Goal: Task Accomplishment & Management: Use online tool/utility

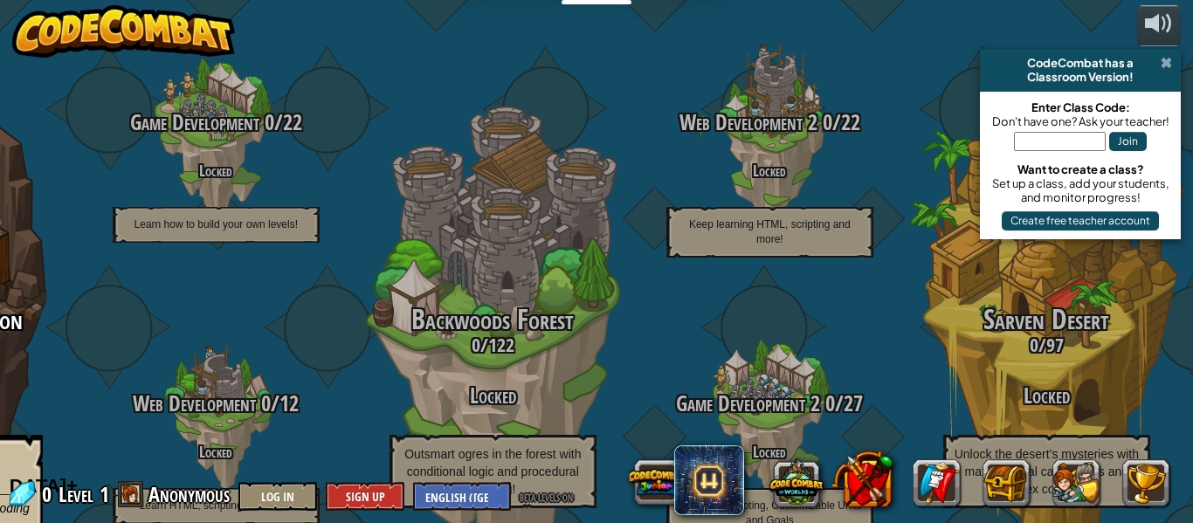
click at [1169, 66] on span at bounding box center [1166, 63] width 11 height 14
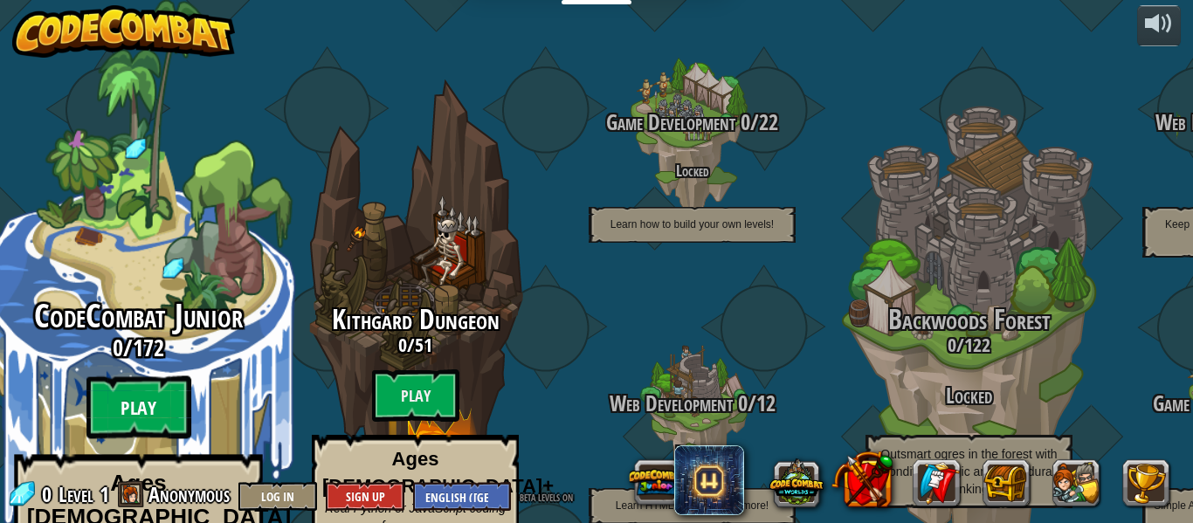
click at [119, 376] on btn "Play" at bounding box center [138, 407] width 105 height 63
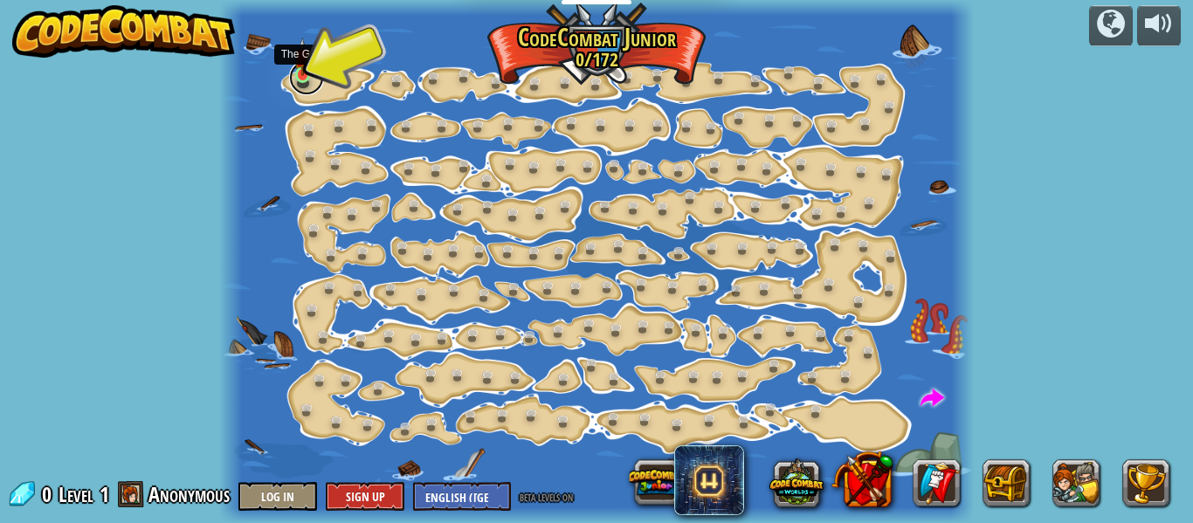
click at [320, 85] on link at bounding box center [306, 77] width 35 height 35
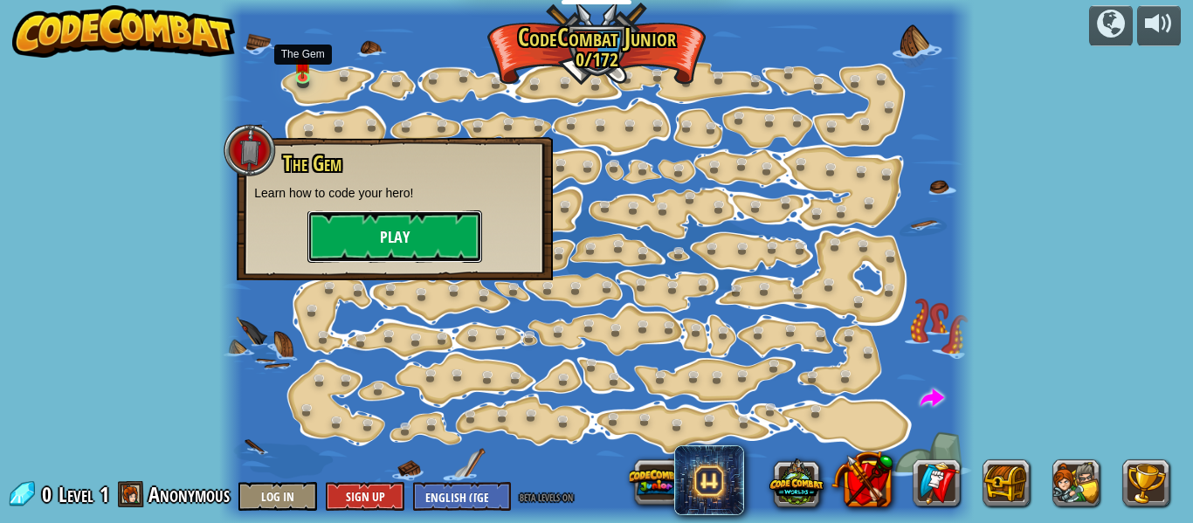
click at [369, 243] on button "Play" at bounding box center [394, 236] width 175 height 52
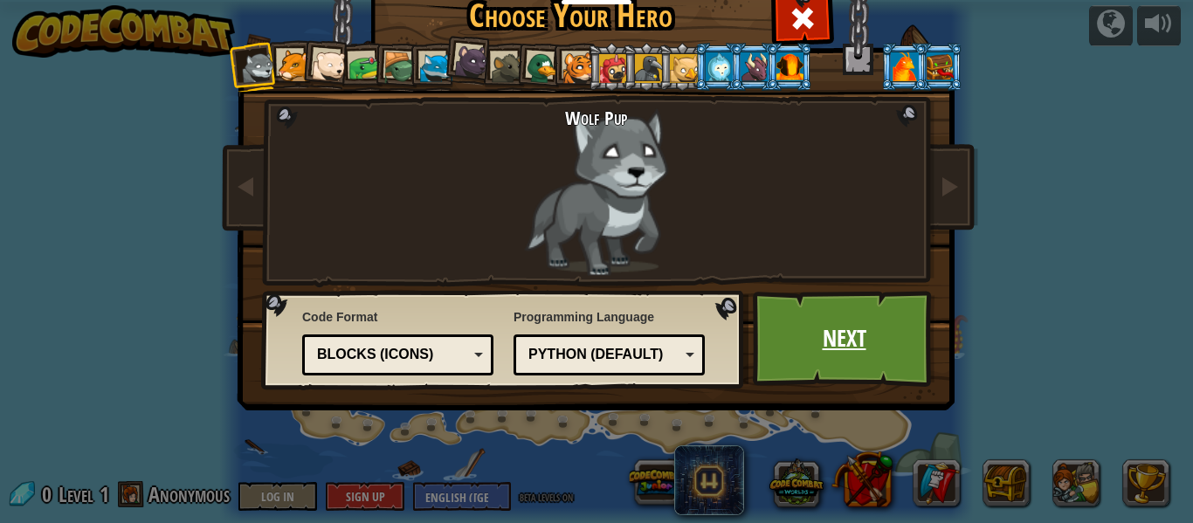
click at [841, 314] on link "Next" at bounding box center [844, 339] width 183 height 96
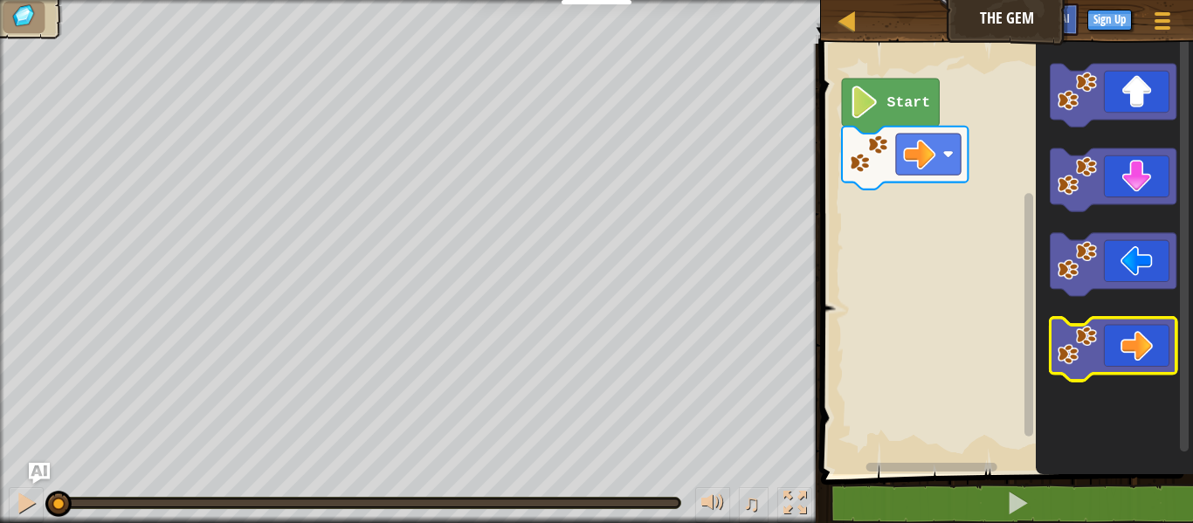
click at [1094, 352] on image "Blockly Workspace" at bounding box center [1076, 345] width 39 height 39
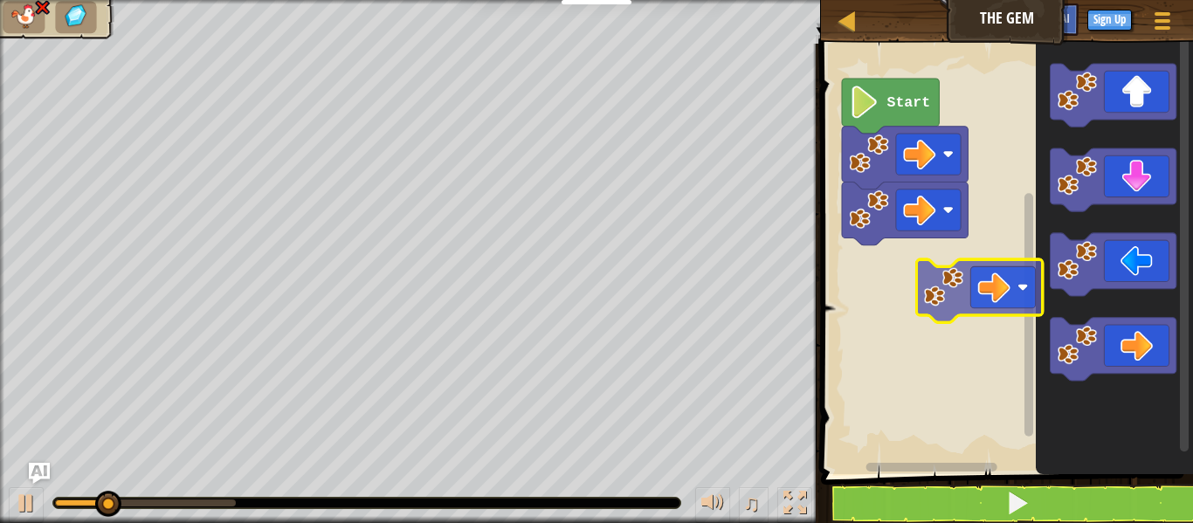
click at [976, 317] on div "Start" at bounding box center [1004, 254] width 377 height 439
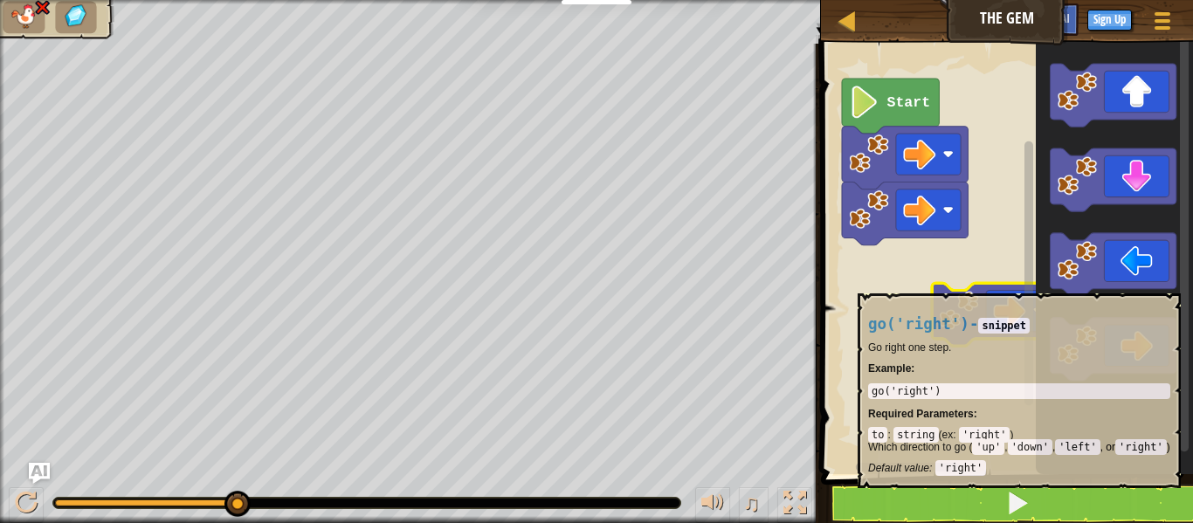
click at [1011, 284] on icon "Blockly Workspace" at bounding box center [995, 314] width 126 height 63
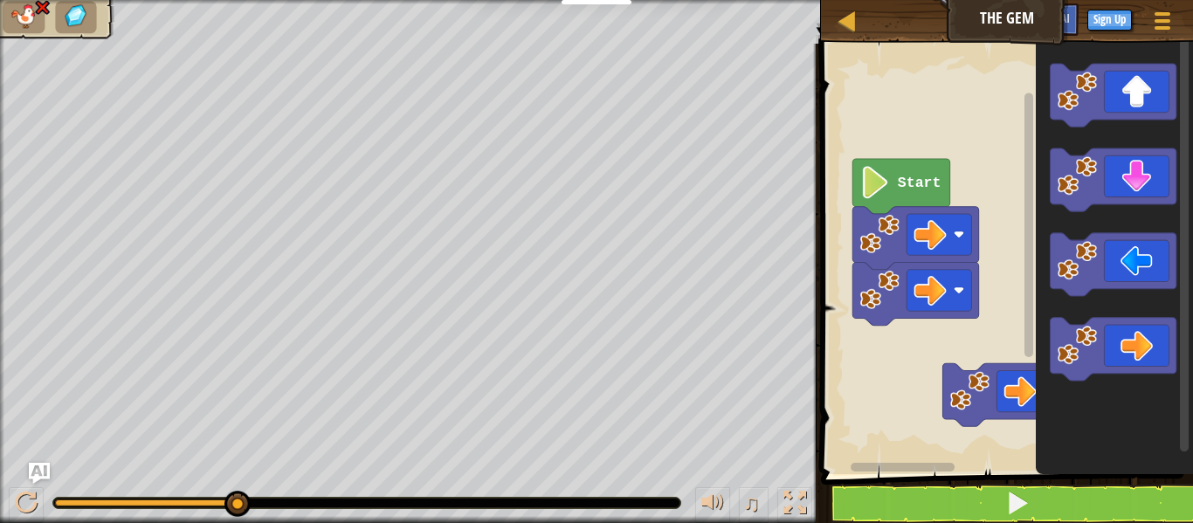
click at [995, 313] on rect "Blockly Workspace" at bounding box center [1004, 254] width 377 height 439
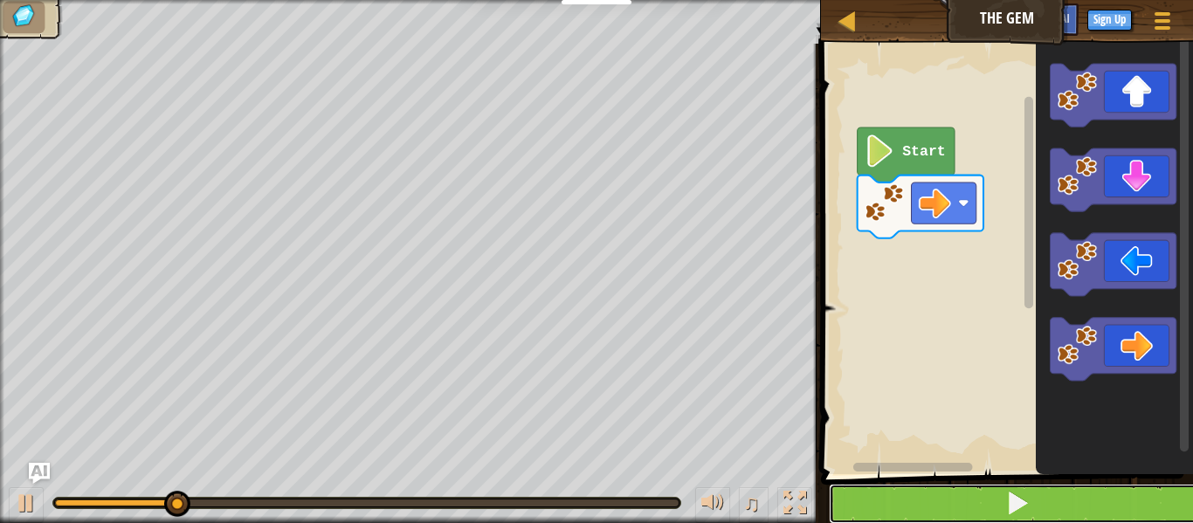
click at [955, 515] on button at bounding box center [1017, 504] width 377 height 40
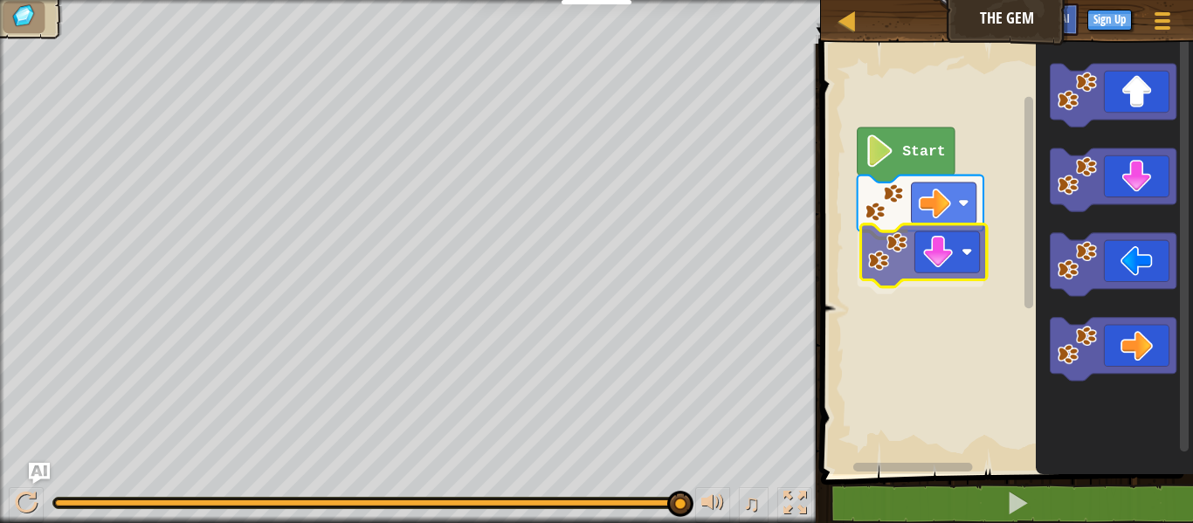
click at [959, 263] on div "Start" at bounding box center [1004, 254] width 377 height 439
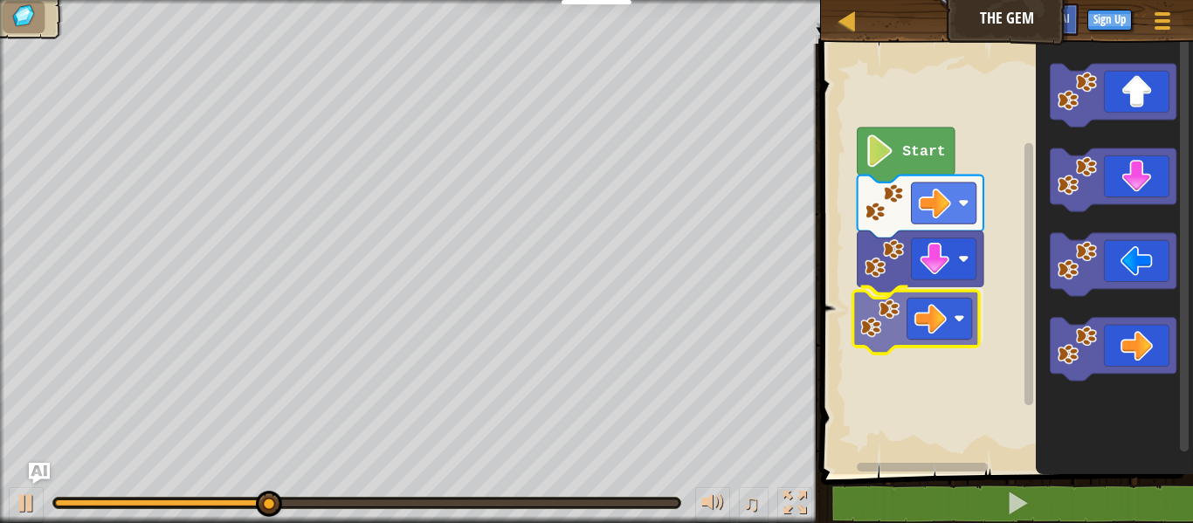
click at [907, 300] on div "Start" at bounding box center [1004, 254] width 377 height 439
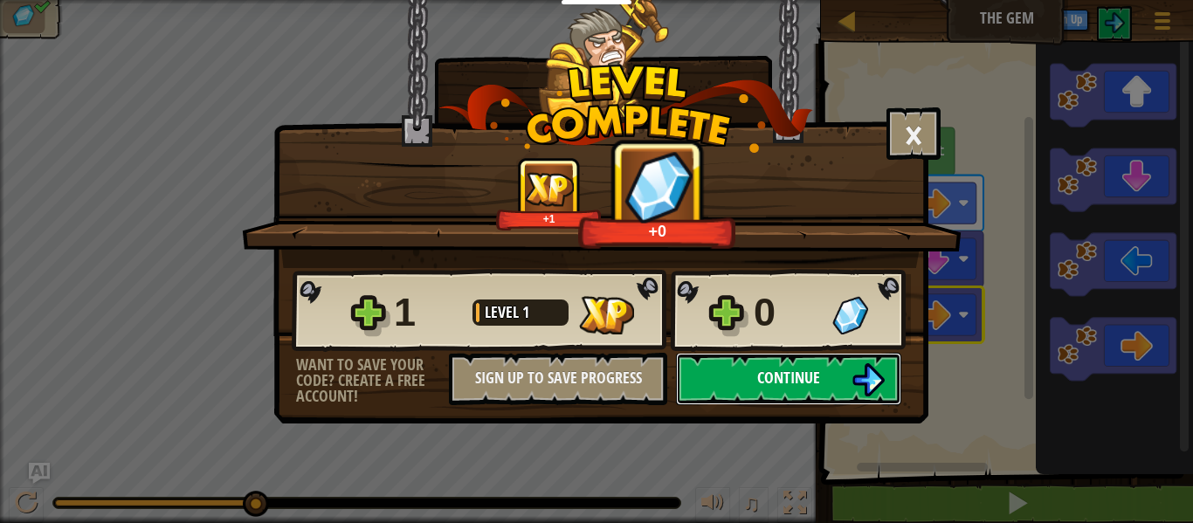
click at [839, 402] on button "Continue" at bounding box center [788, 379] width 225 height 52
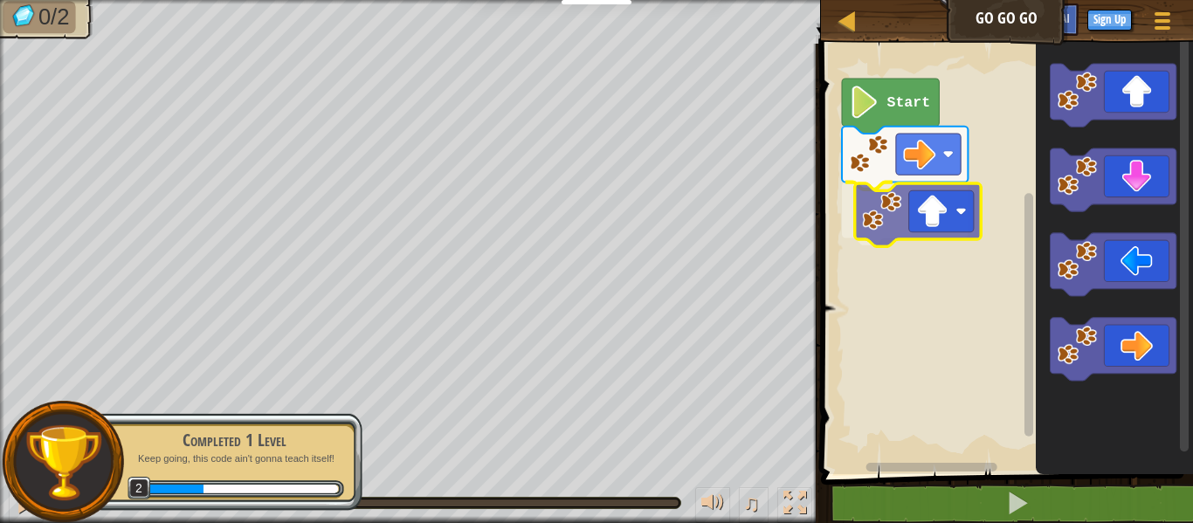
click at [952, 215] on div "Start" at bounding box center [1004, 254] width 377 height 439
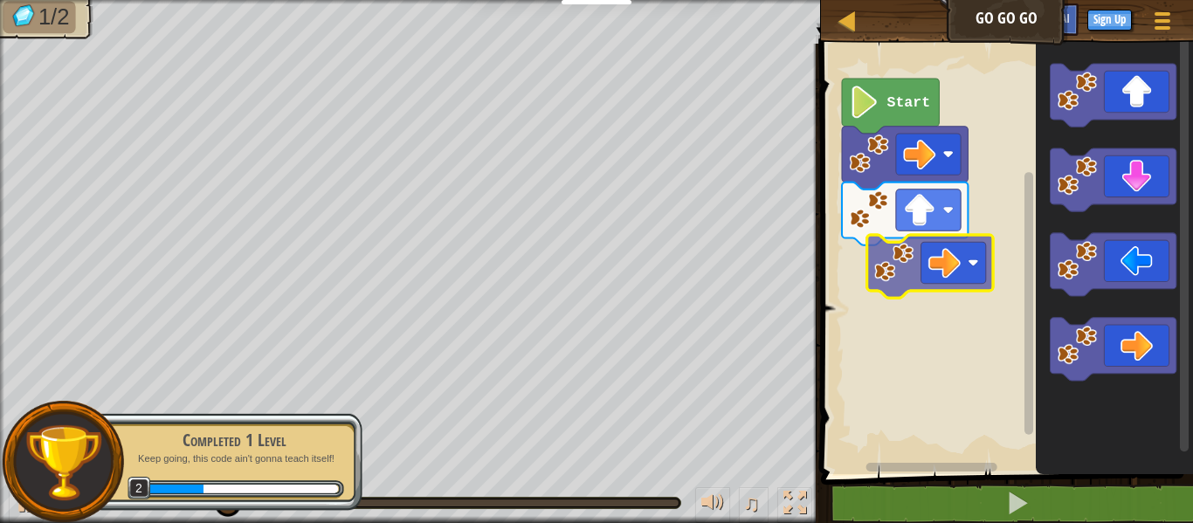
click at [910, 273] on div "Start" at bounding box center [1004, 254] width 377 height 439
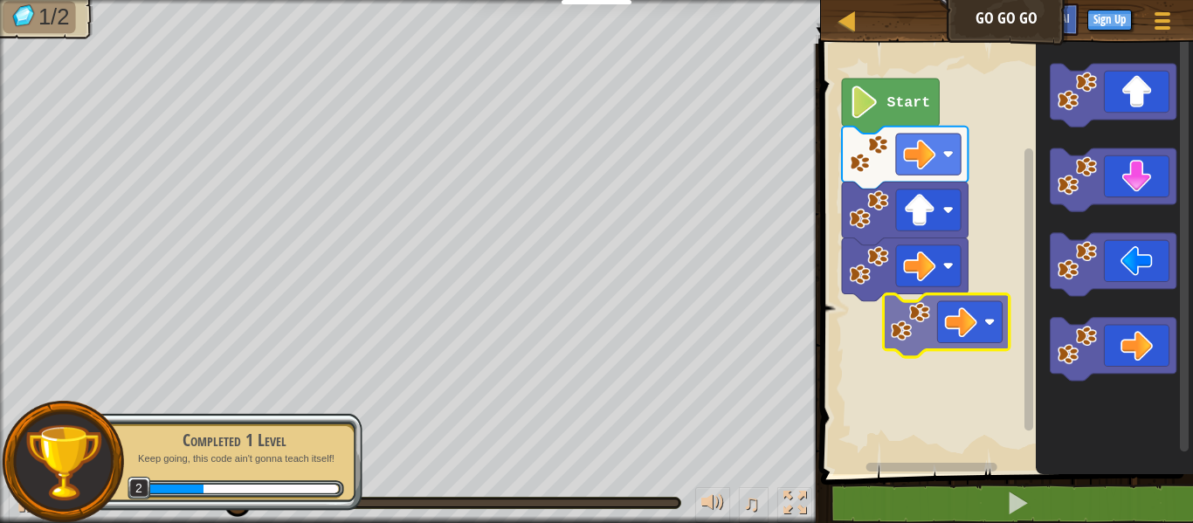
click at [880, 306] on div "Start" at bounding box center [1004, 254] width 377 height 439
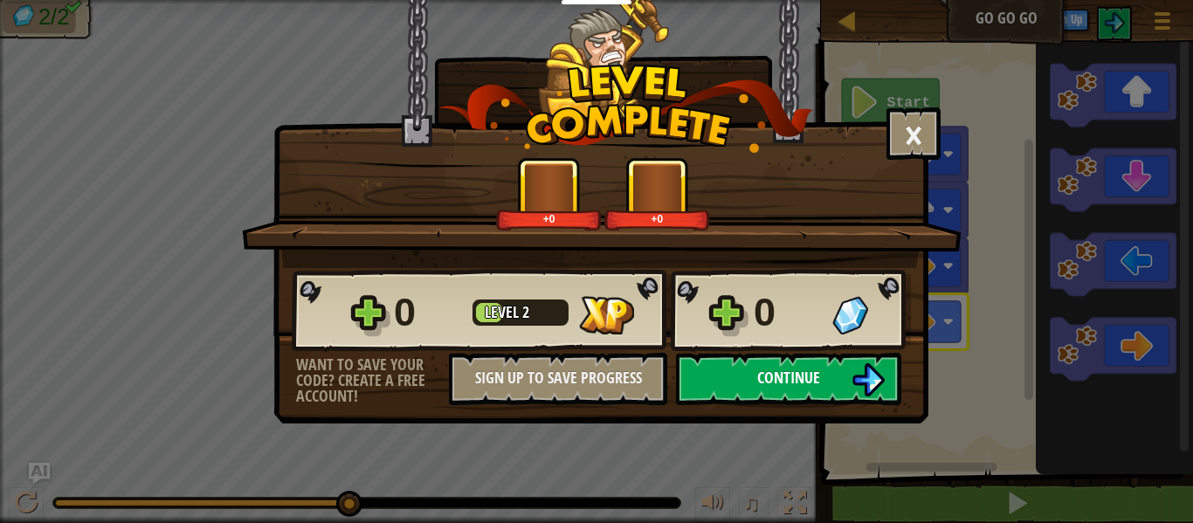
click at [811, 376] on span "Continue" at bounding box center [788, 378] width 63 height 22
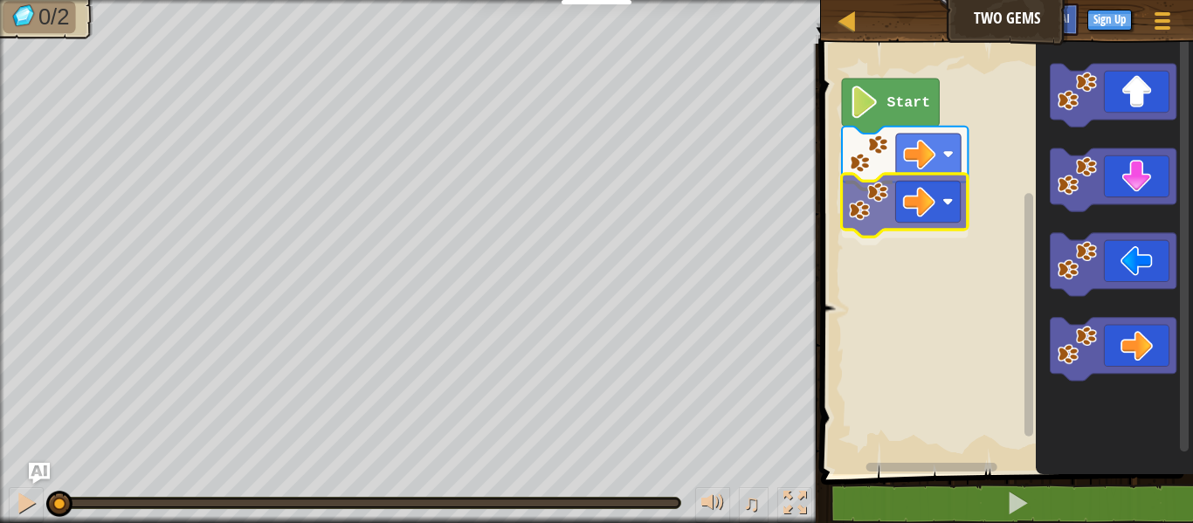
click at [877, 223] on div "Start" at bounding box center [1004, 254] width 377 height 439
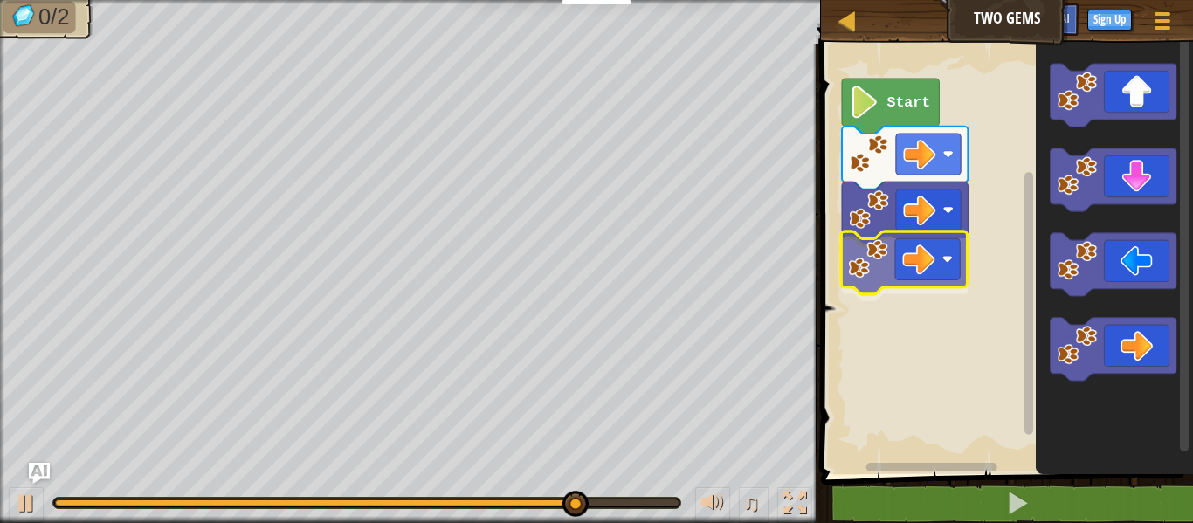
click at [912, 262] on div "Start" at bounding box center [1004, 254] width 377 height 439
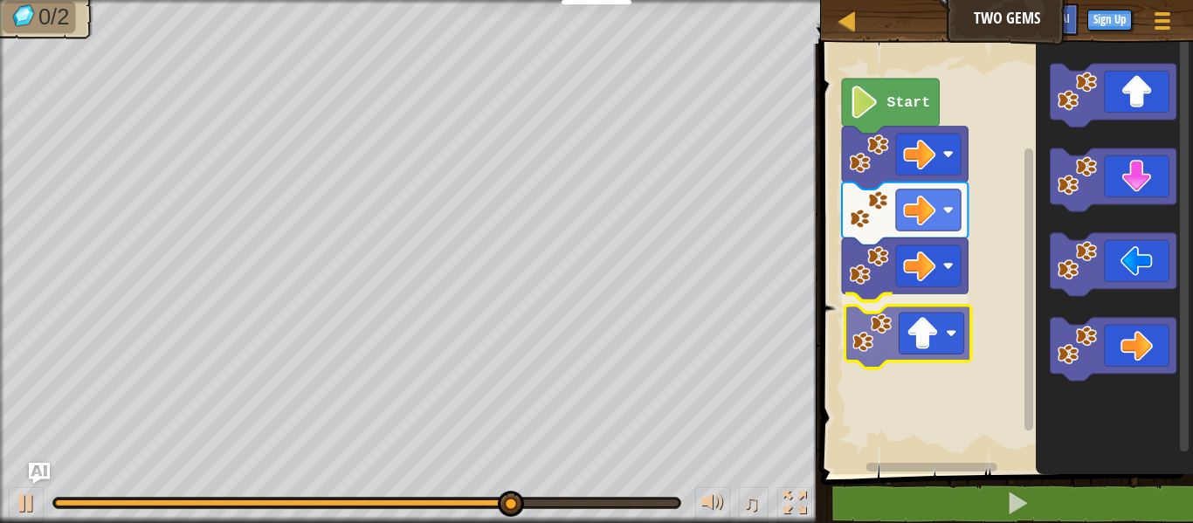
click at [914, 330] on div "Start" at bounding box center [1004, 254] width 377 height 439
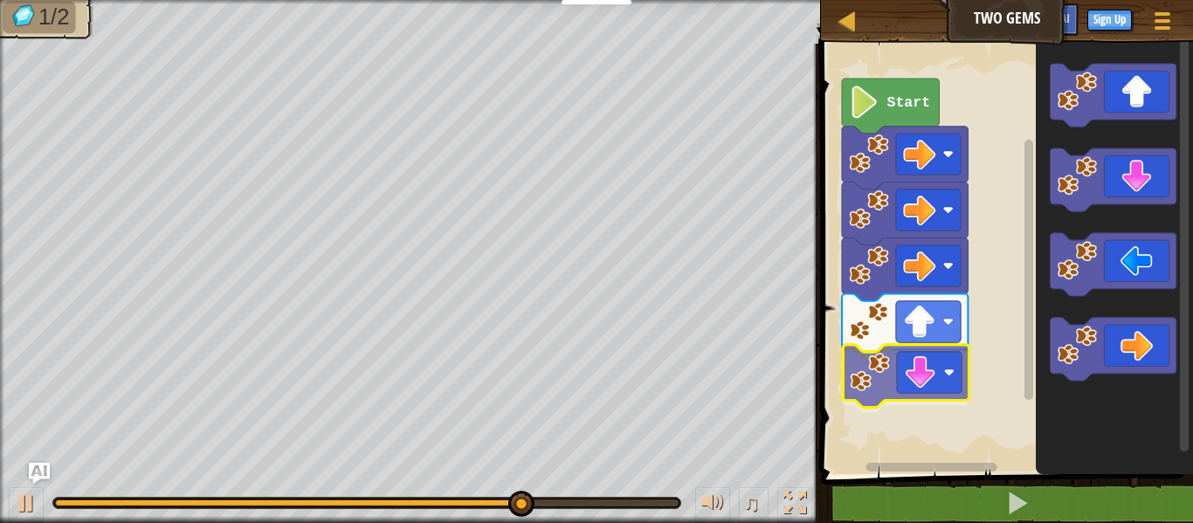
click at [914, 394] on div "Start" at bounding box center [1004, 254] width 377 height 439
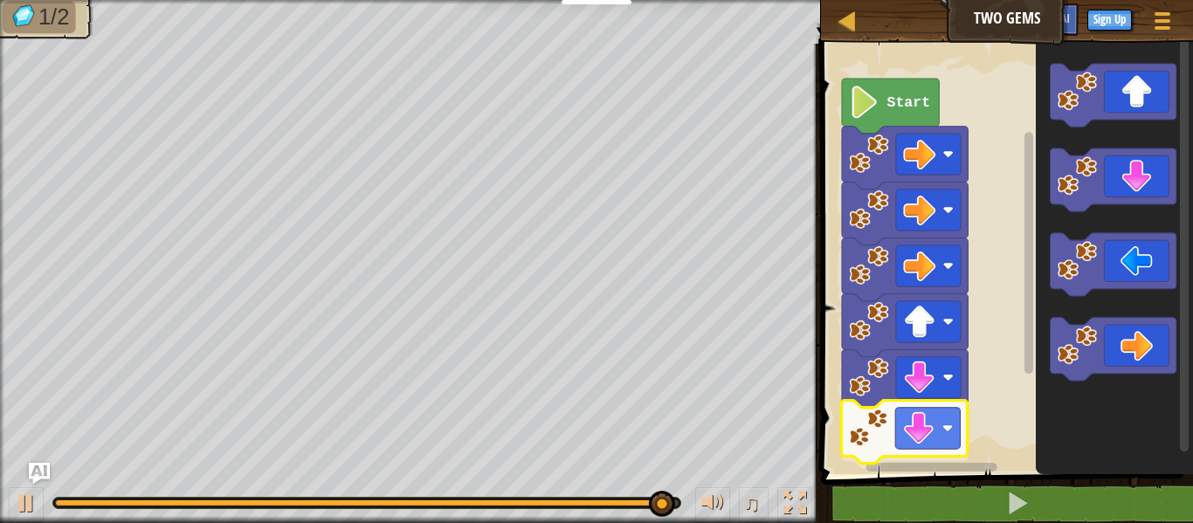
click at [923, 423] on div "Start" at bounding box center [1004, 254] width 377 height 439
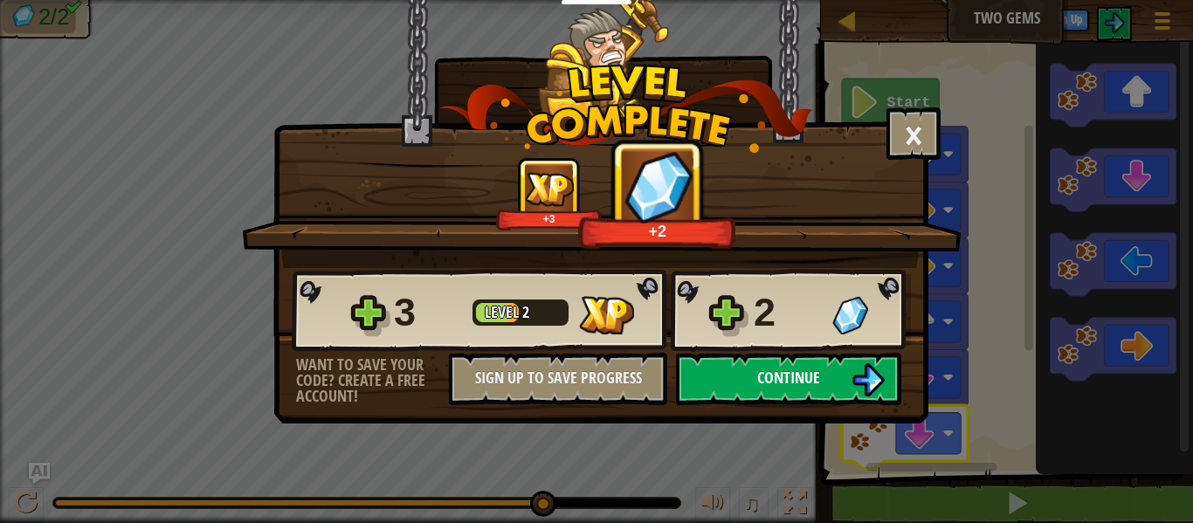
click at [809, 362] on button "Continue" at bounding box center [788, 379] width 225 height 52
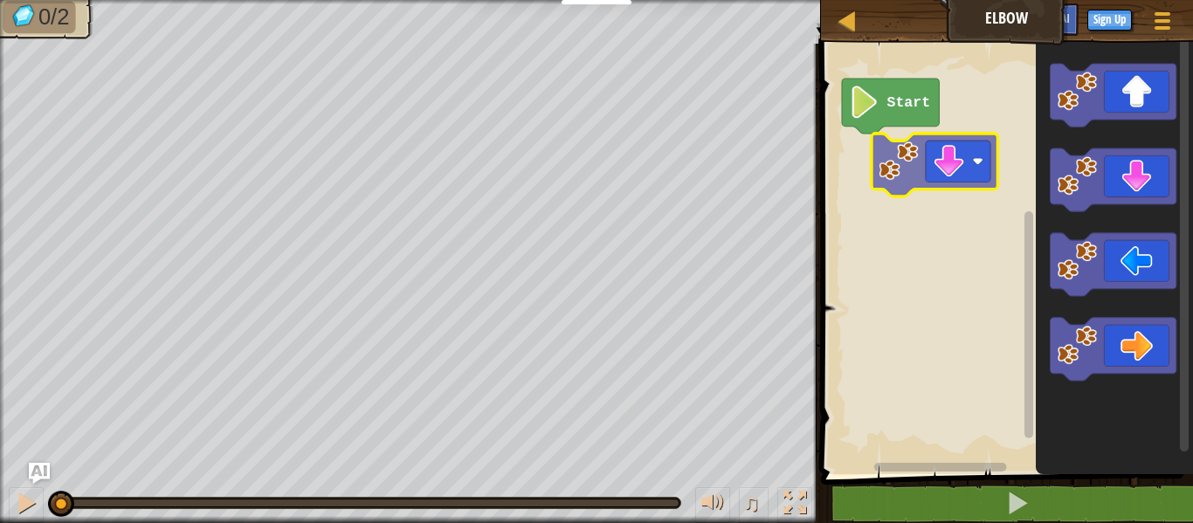
click at [913, 166] on div "Start" at bounding box center [1004, 254] width 377 height 439
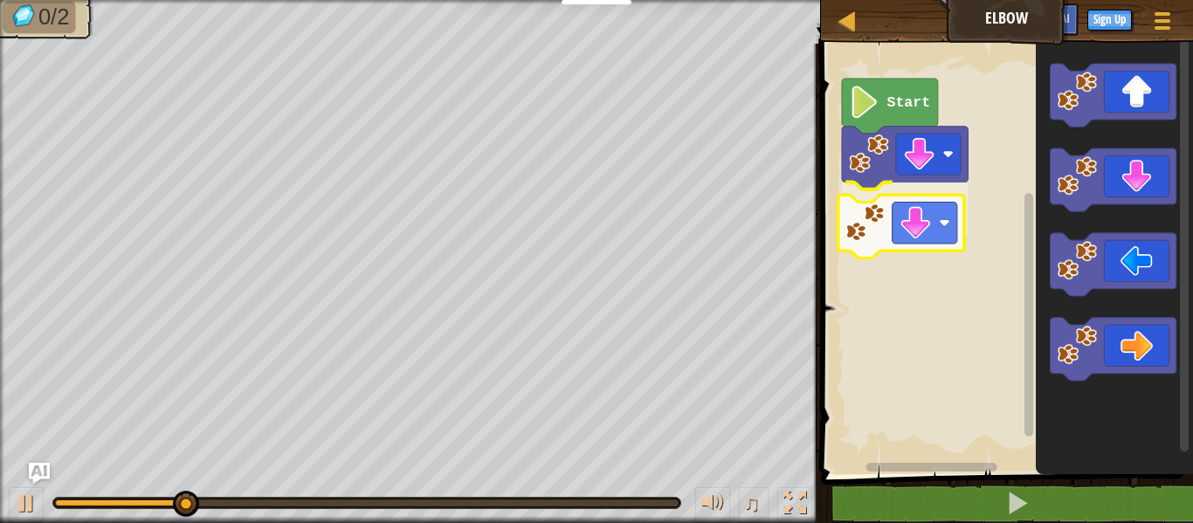
click at [932, 235] on div "Start" at bounding box center [1004, 254] width 377 height 439
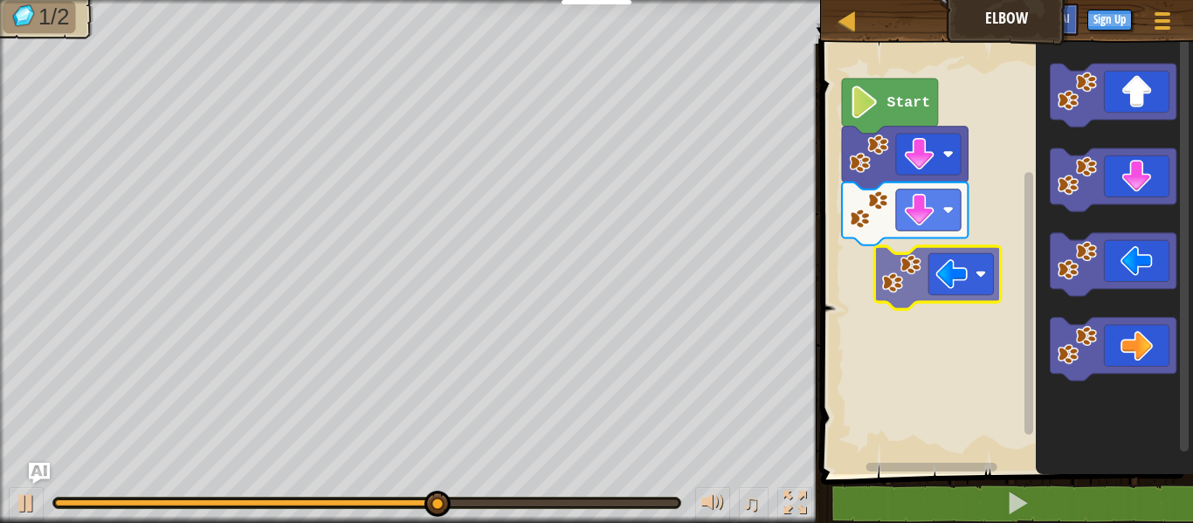
click at [900, 276] on div "Start" at bounding box center [1004, 254] width 377 height 439
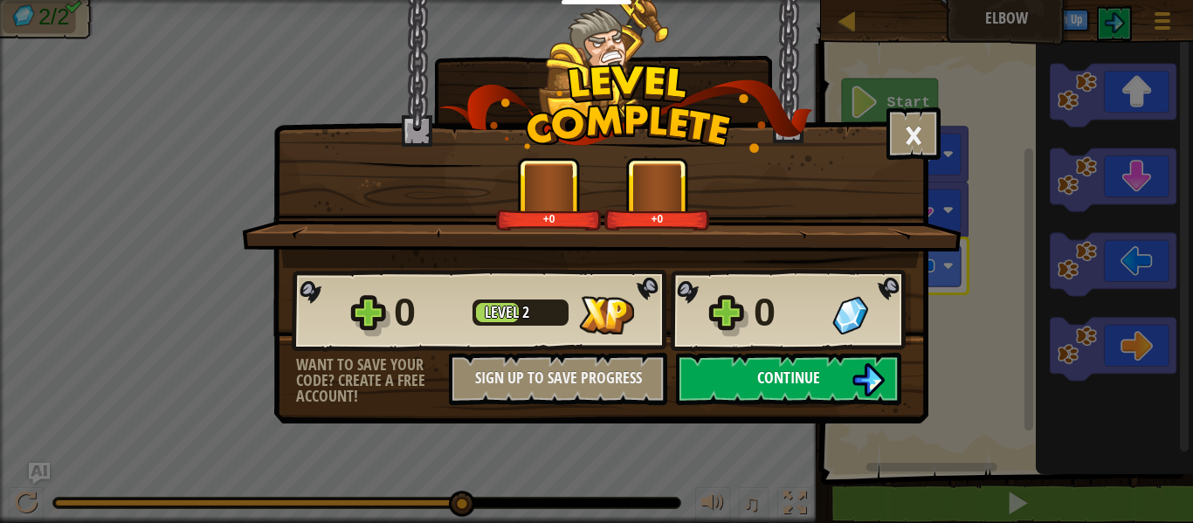
click at [835, 369] on button "Continue" at bounding box center [788, 379] width 225 height 52
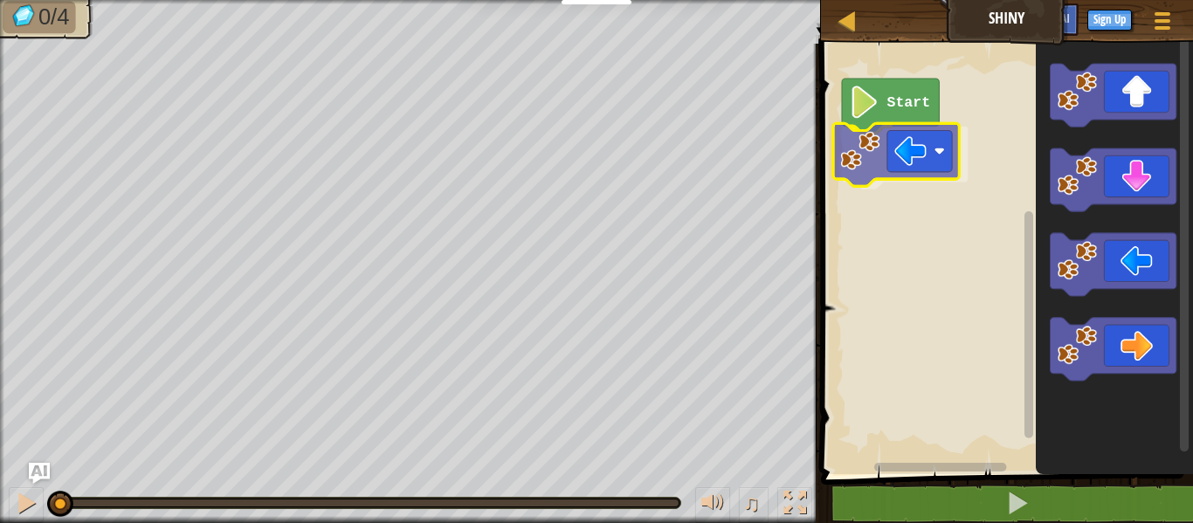
click at [900, 151] on div "Start" at bounding box center [1004, 254] width 377 height 439
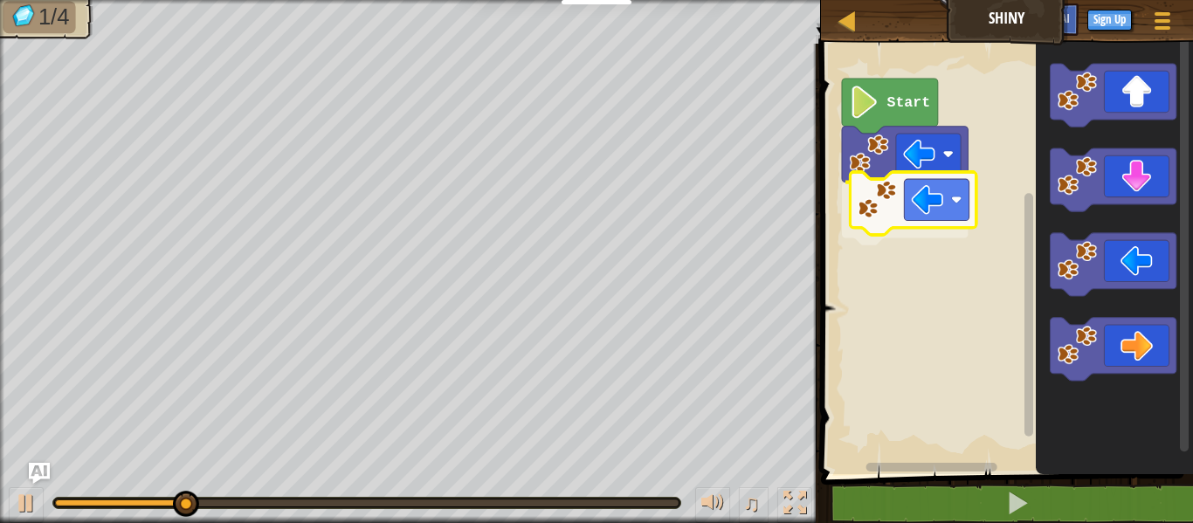
click at [917, 194] on div "Start" at bounding box center [1004, 254] width 377 height 439
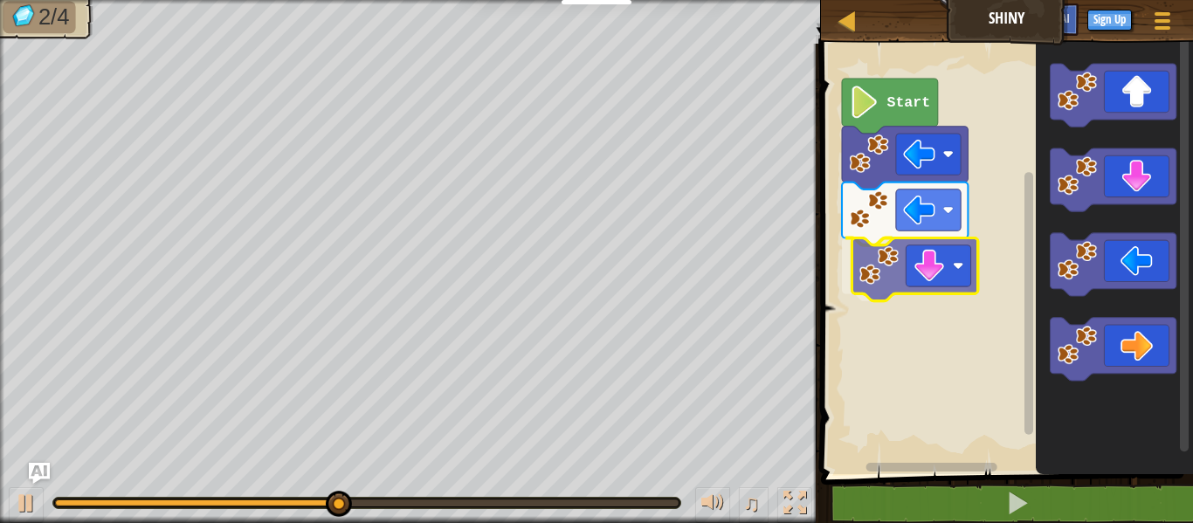
click at [941, 277] on div "Start" at bounding box center [1004, 254] width 377 height 439
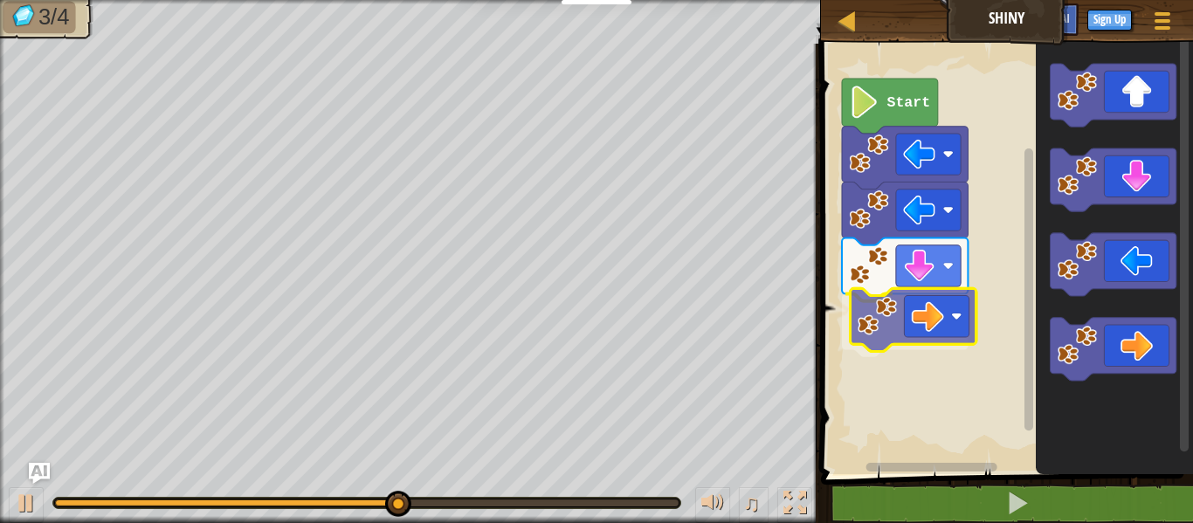
click at [926, 300] on div "Start" at bounding box center [1004, 254] width 377 height 439
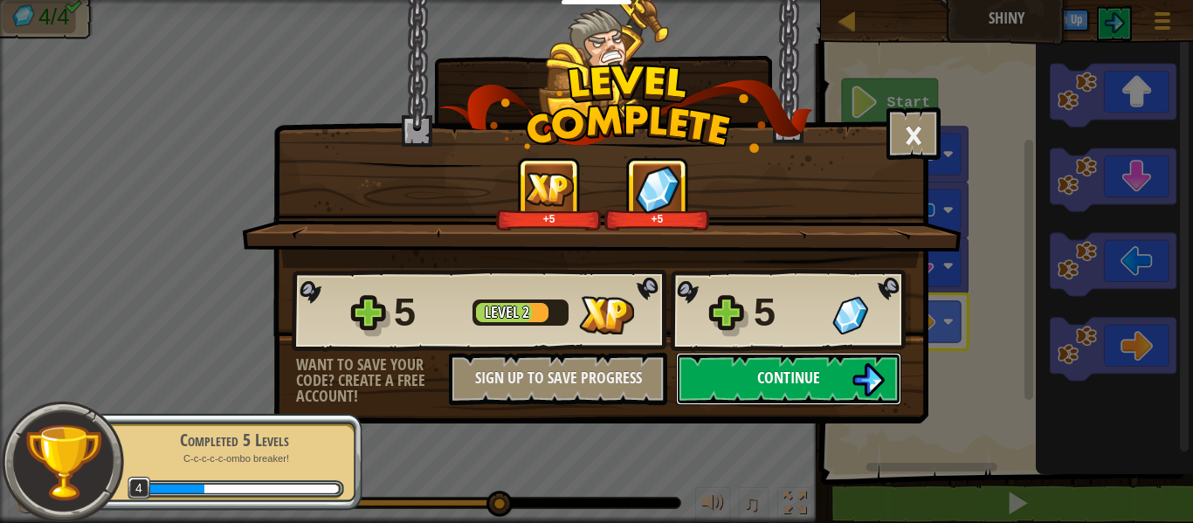
click at [831, 376] on button "Continue" at bounding box center [788, 379] width 225 height 52
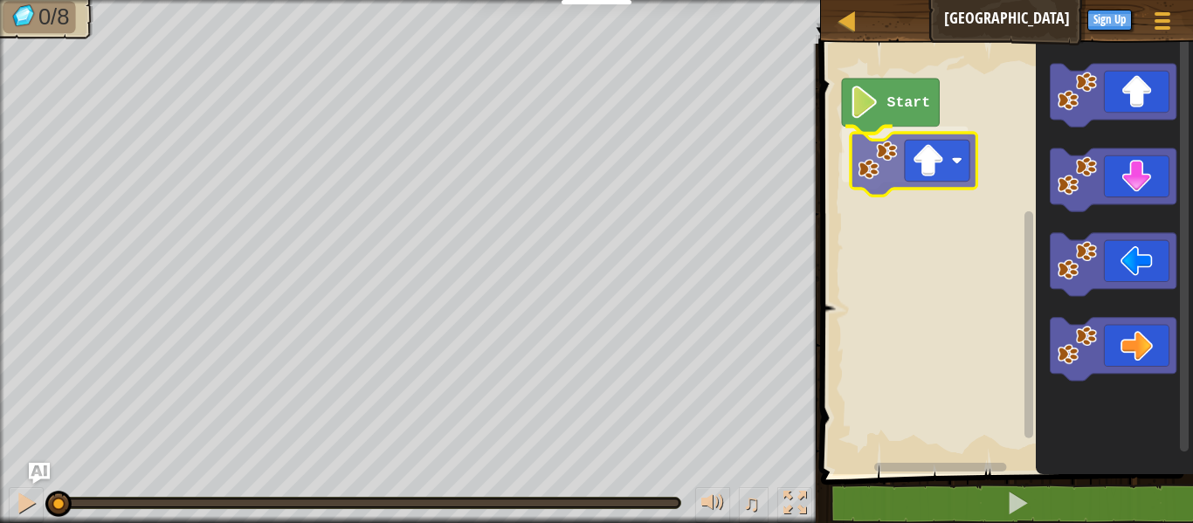
click at [896, 178] on div "Start" at bounding box center [1004, 254] width 377 height 439
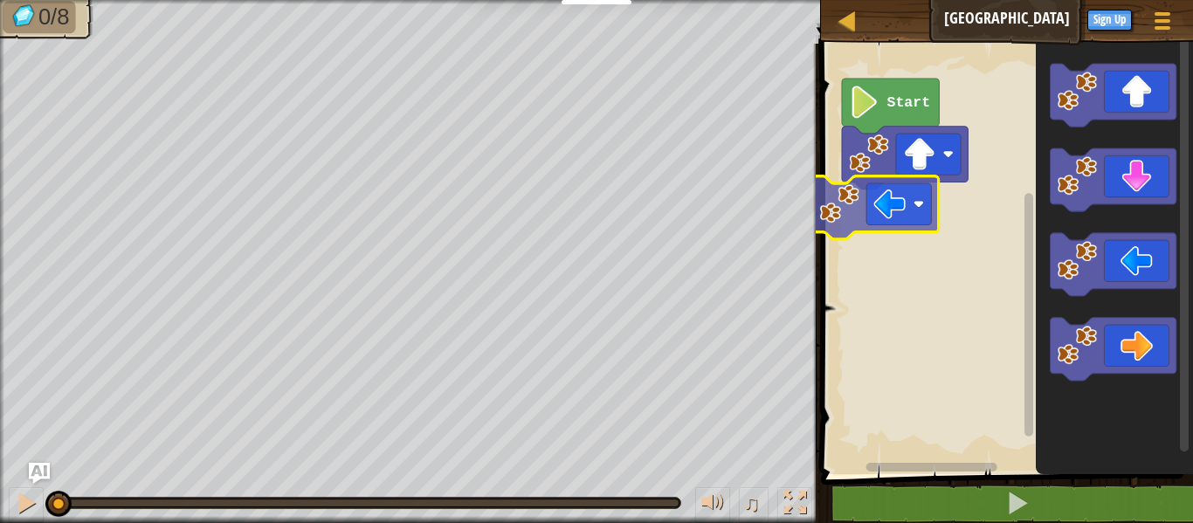
click at [936, 224] on div "Start" at bounding box center [1004, 254] width 377 height 439
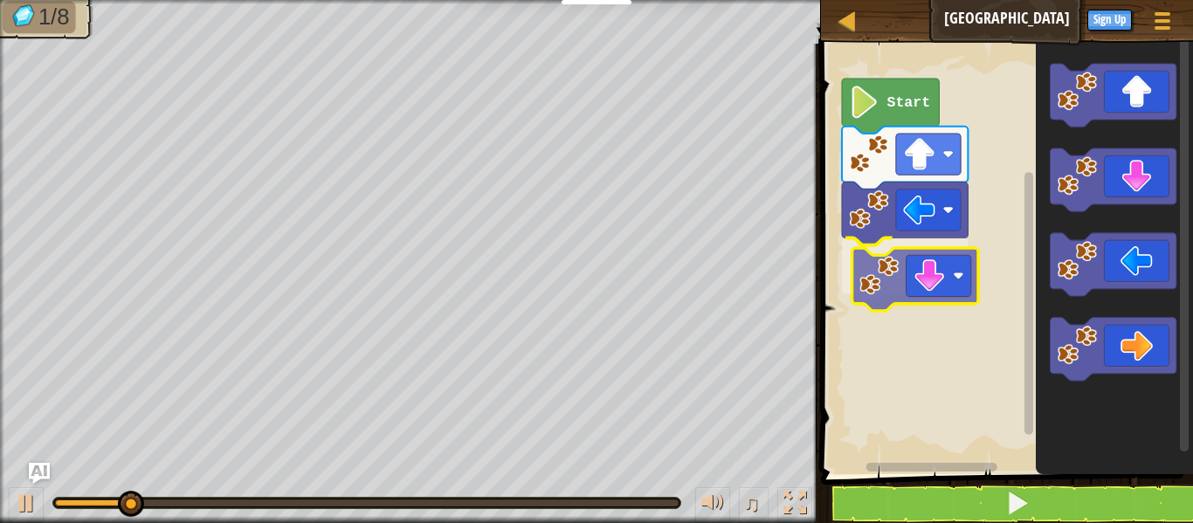
click at [880, 298] on div "Start" at bounding box center [1004, 254] width 377 height 439
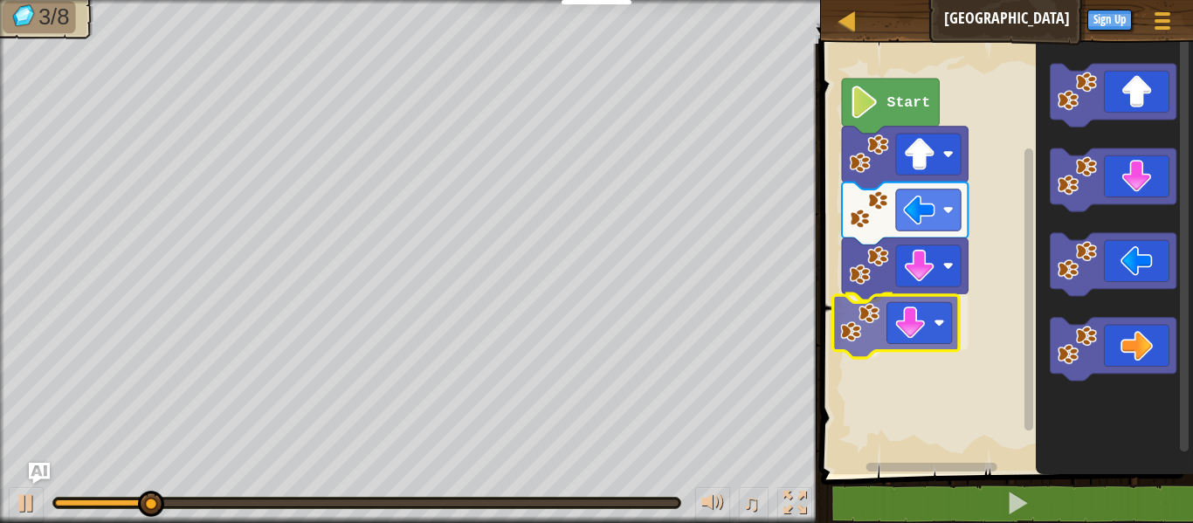
click at [926, 350] on div "Start" at bounding box center [1004, 254] width 377 height 439
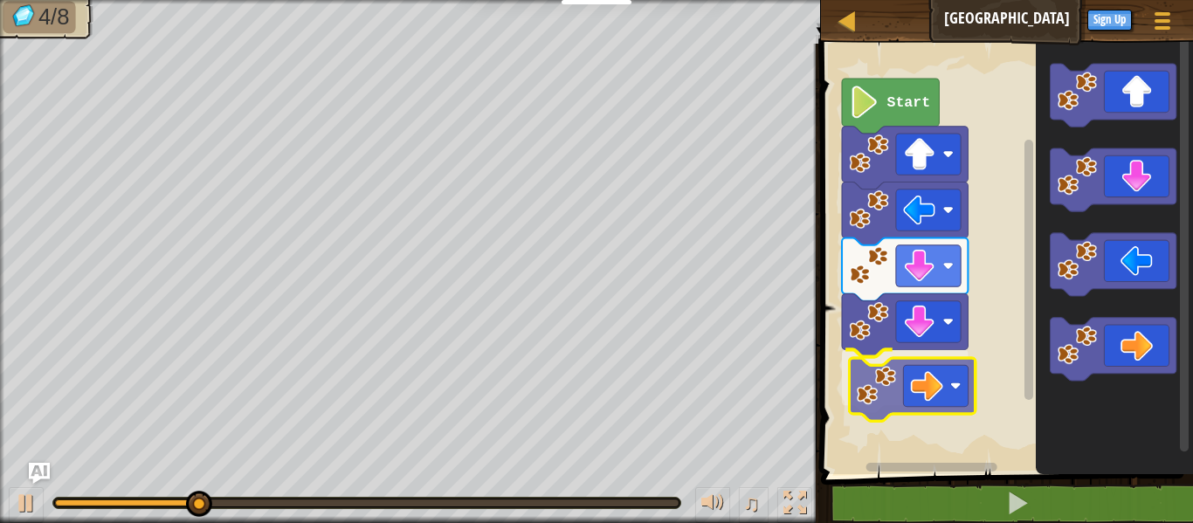
click at [914, 367] on div "Start" at bounding box center [1004, 254] width 377 height 439
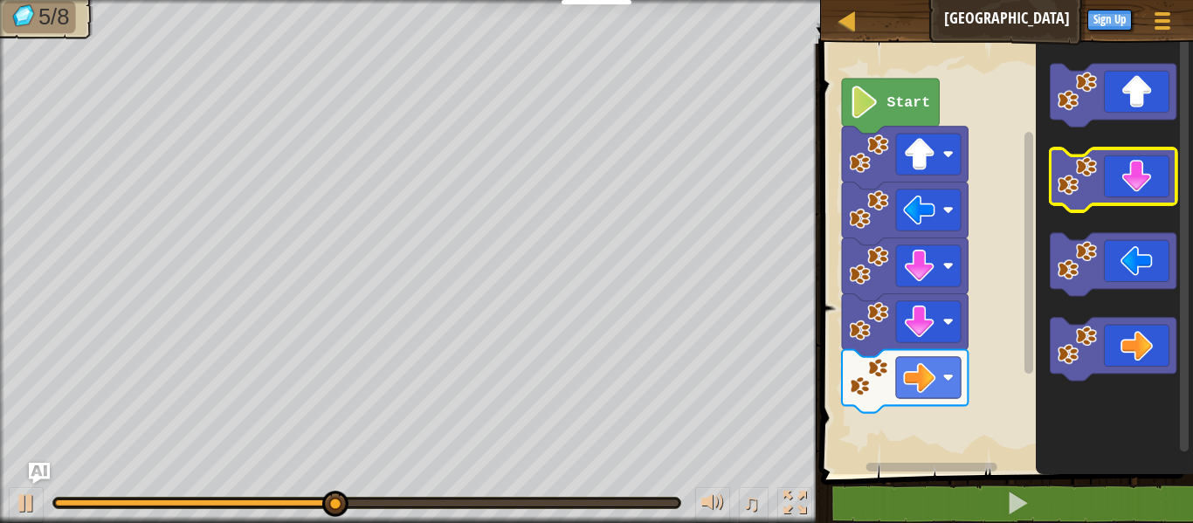
click at [1109, 121] on g "Blockly Workspace" at bounding box center [1113, 222] width 126 height 317
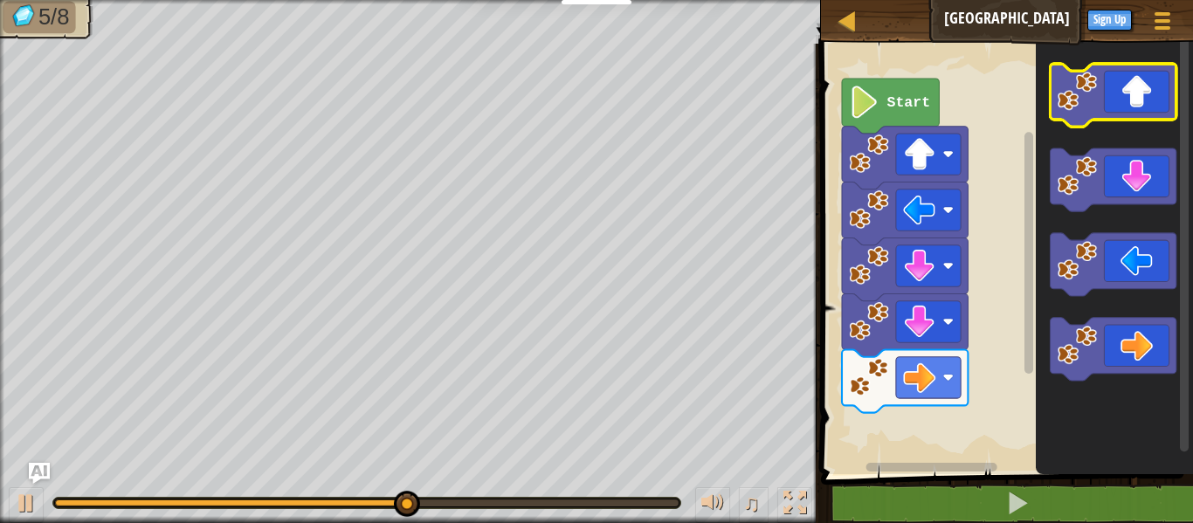
click at [1112, 86] on icon "Blockly Workspace" at bounding box center [1113, 95] width 126 height 63
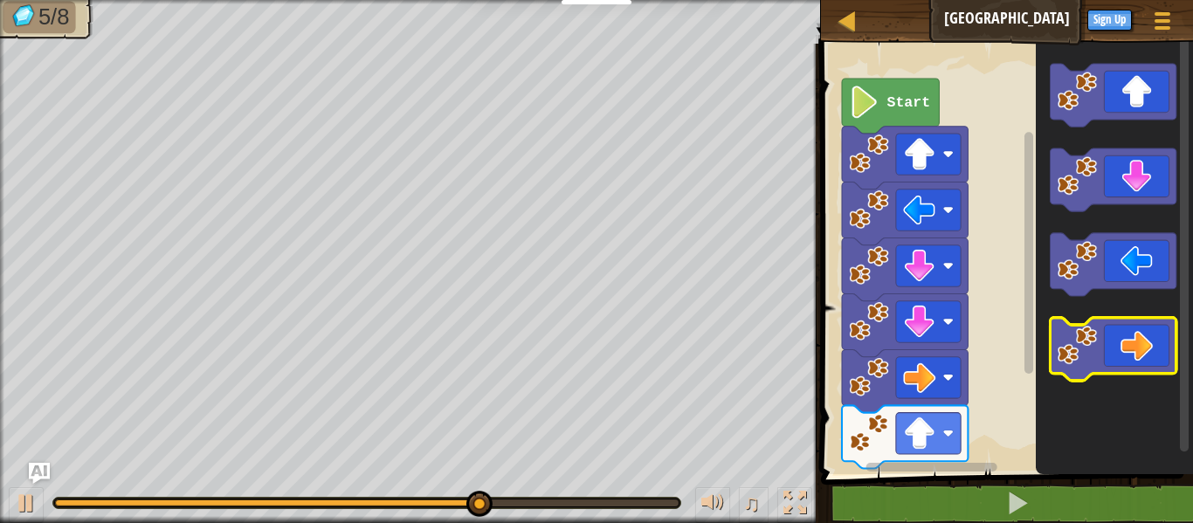
click at [1132, 366] on icon "Blockly Workspace" at bounding box center [1113, 349] width 126 height 63
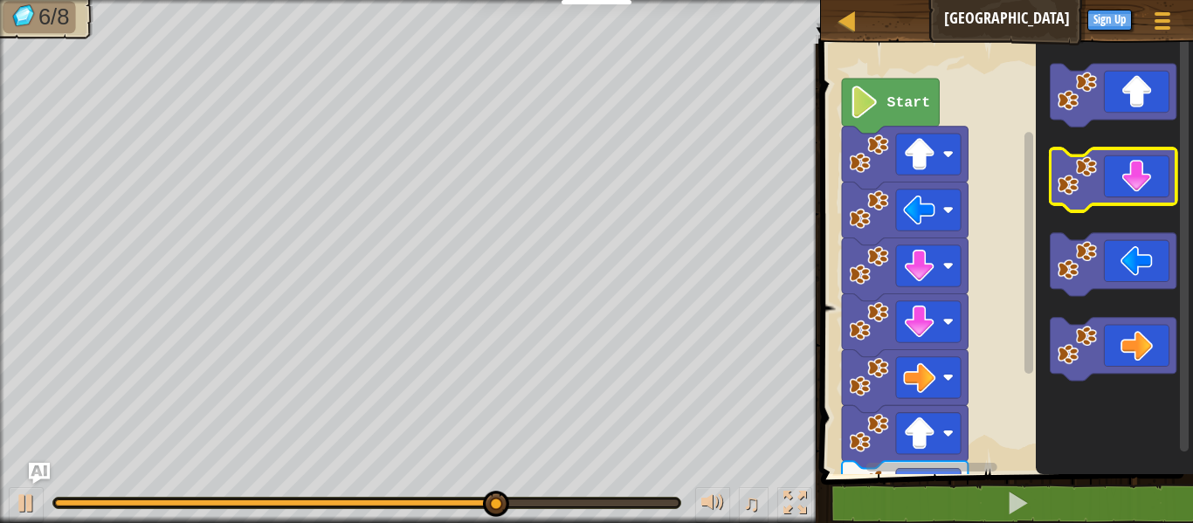
click at [1124, 182] on icon "Blockly Workspace" at bounding box center [1113, 179] width 126 height 63
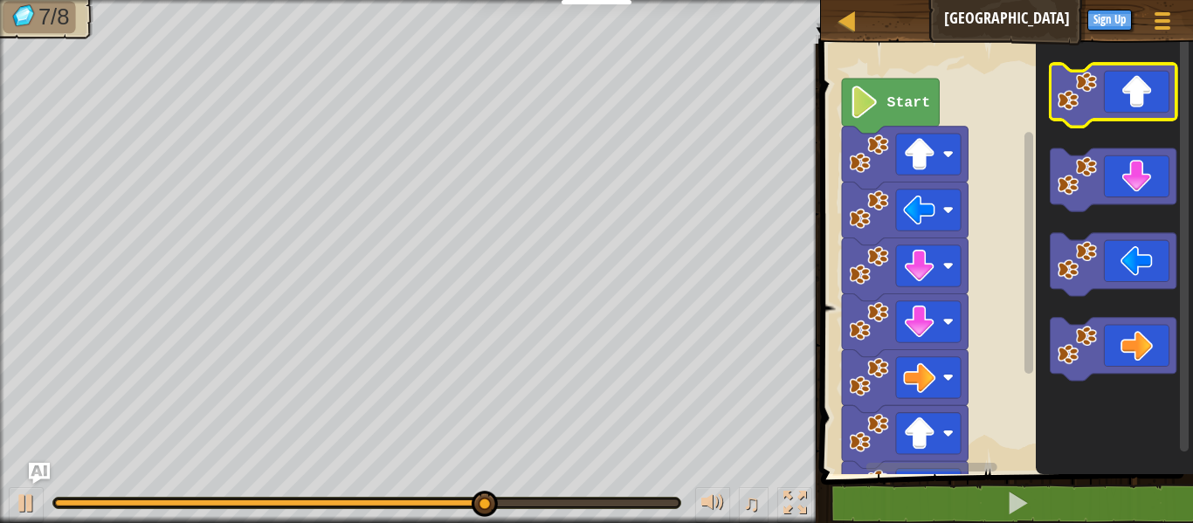
click at [1124, 114] on icon "Blockly Workspace" at bounding box center [1113, 95] width 126 height 63
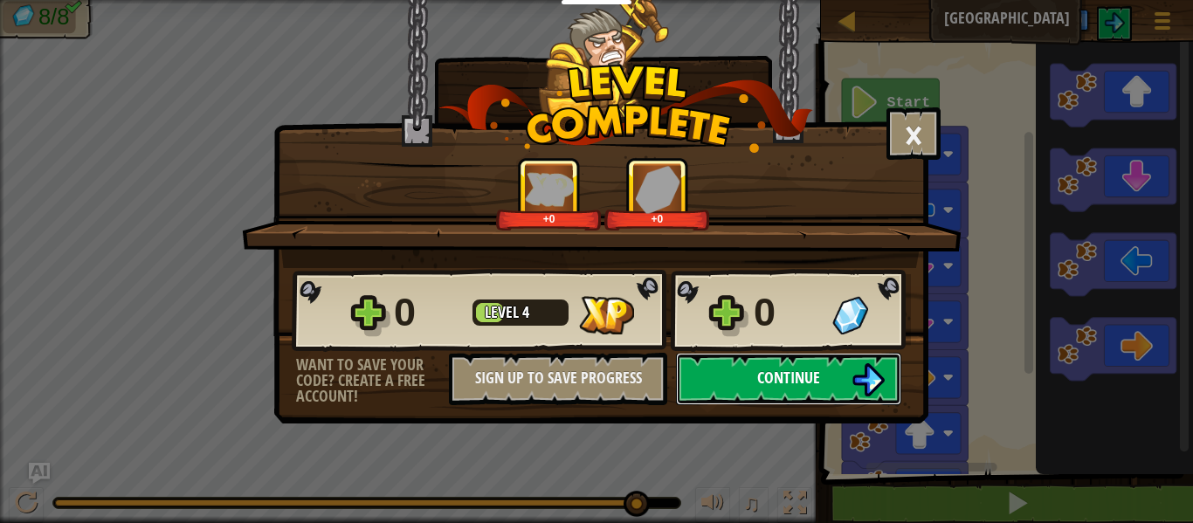
click at [804, 369] on span "Continue" at bounding box center [788, 378] width 63 height 22
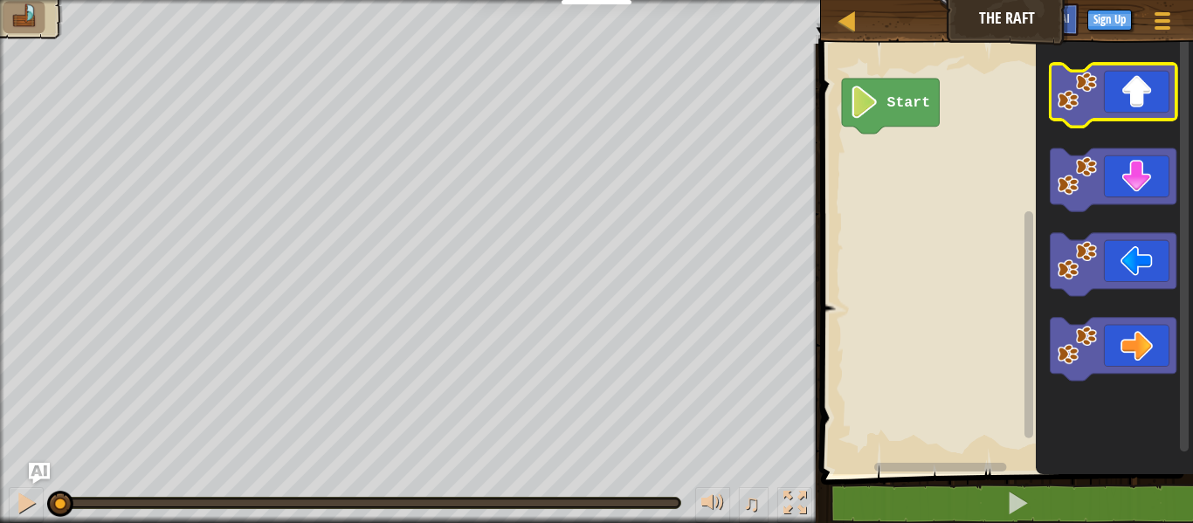
click at [1149, 111] on icon "Blockly Workspace" at bounding box center [1113, 95] width 126 height 63
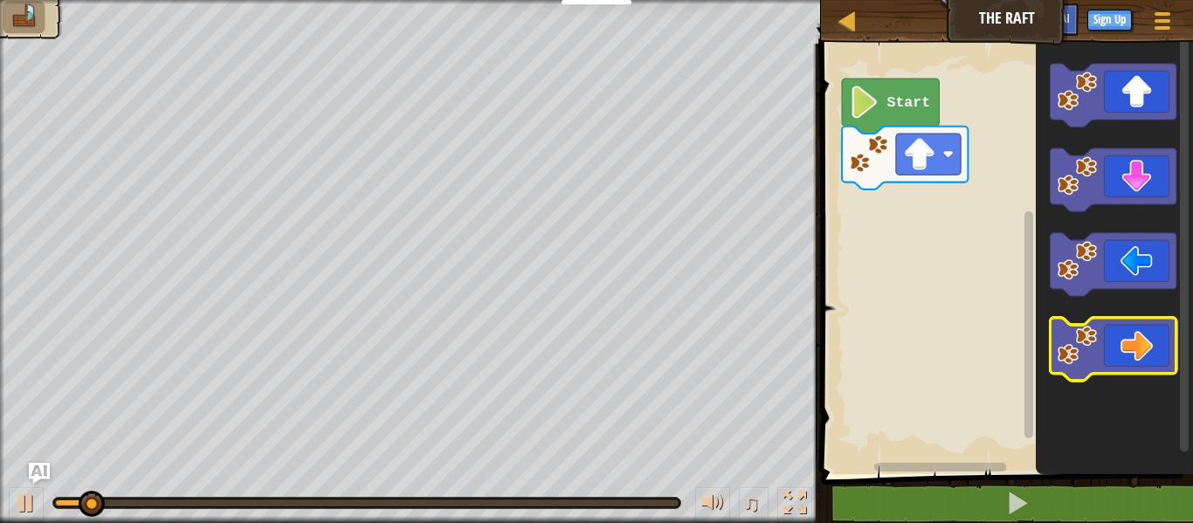
click at [1138, 340] on icon "Blockly Workspace" at bounding box center [1113, 349] width 126 height 63
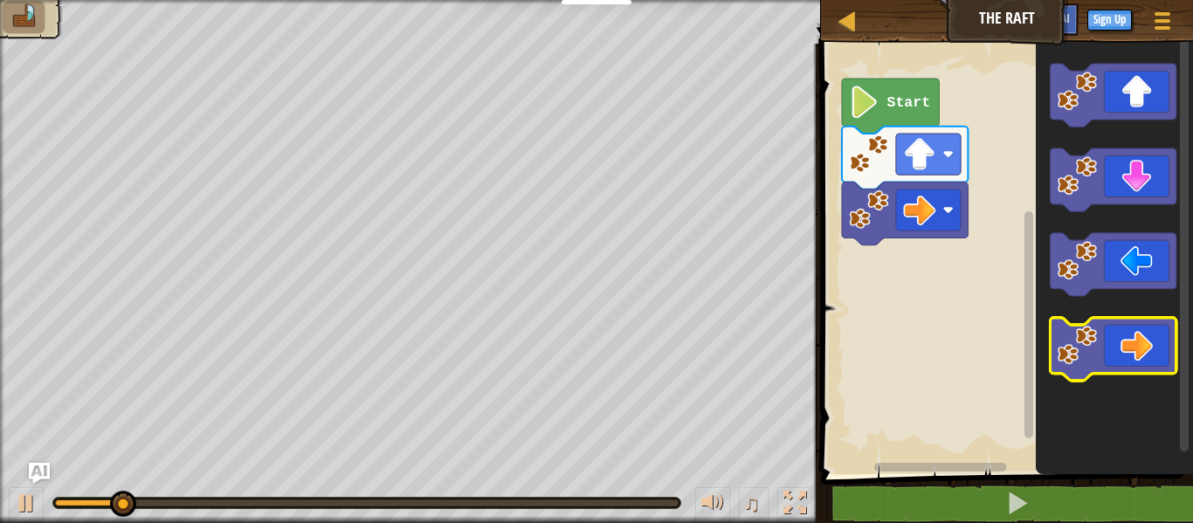
click at [1138, 340] on icon "Blockly Workspace" at bounding box center [1113, 349] width 126 height 63
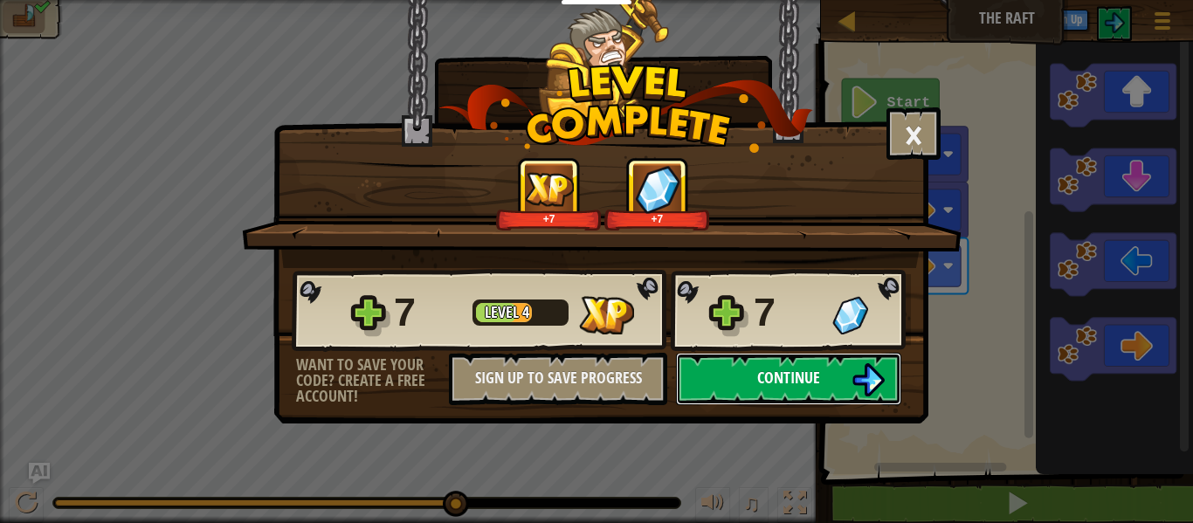
click at [850, 376] on button "Continue" at bounding box center [788, 379] width 225 height 52
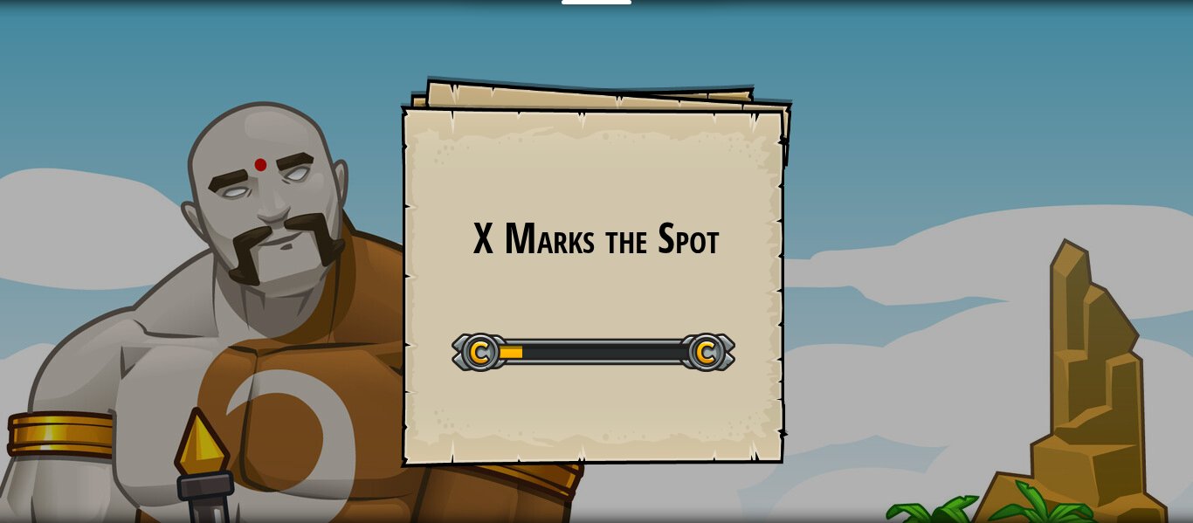
click at [850, 376] on div "X Marks the Spot Goals Start Level Error loading from server. Try refreshing th…" at bounding box center [596, 261] width 1193 height 523
